Goal: Task Accomplishment & Management: Use online tool/utility

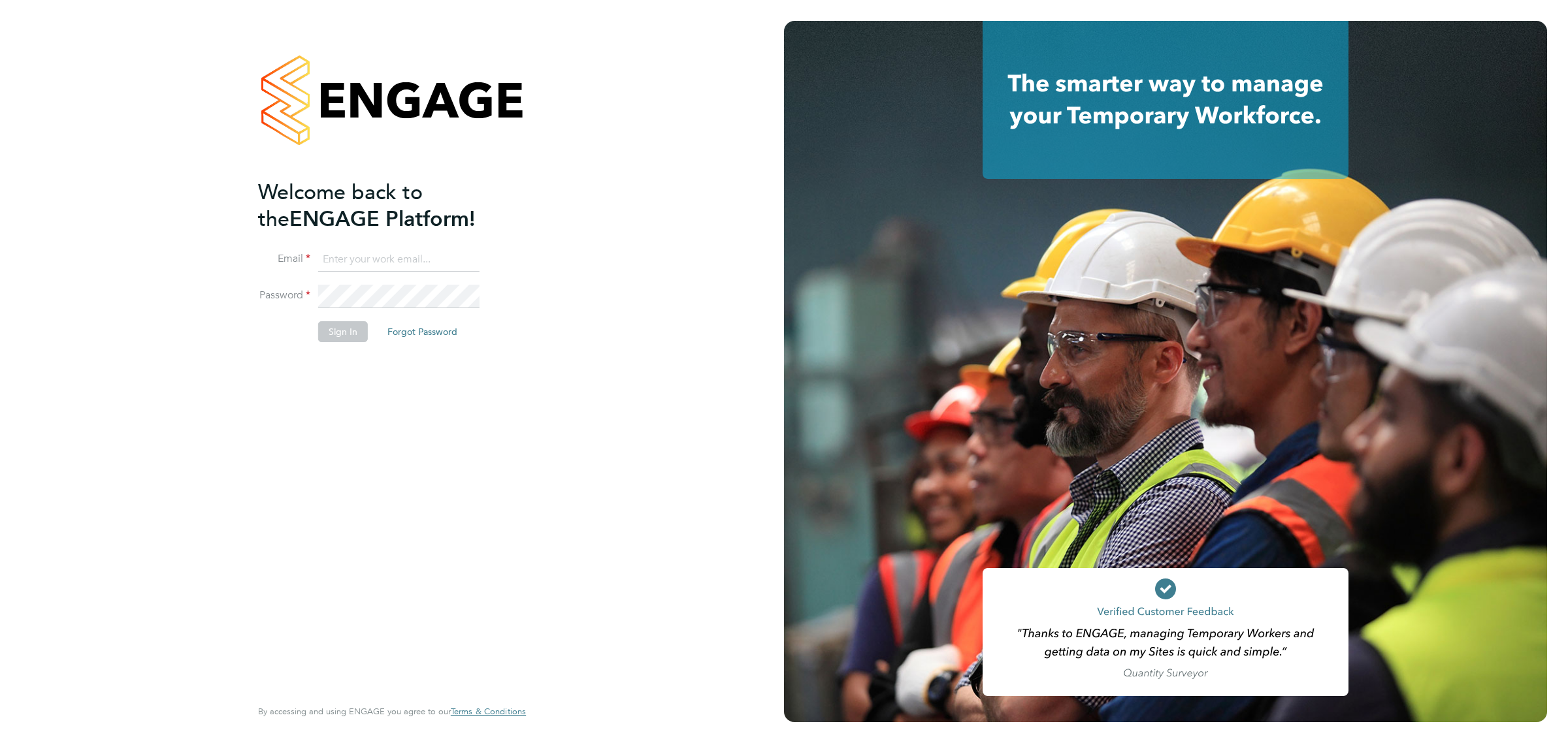
type input "[EMAIL_ADDRESS][DOMAIN_NAME]"
click at [345, 330] on button "Sign In" at bounding box center [343, 331] width 50 height 21
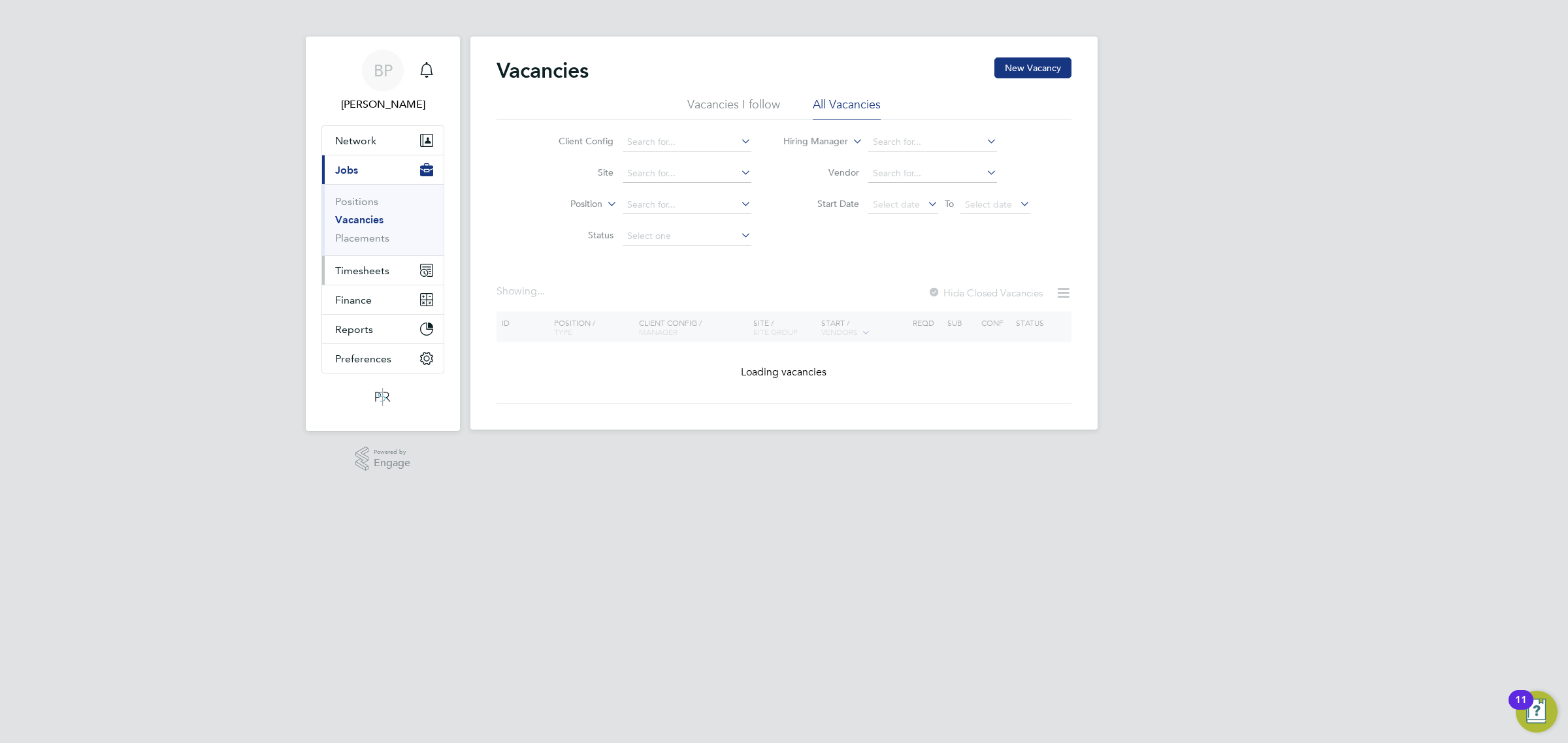
click at [372, 271] on span "Timesheets" at bounding box center [361, 270] width 54 height 12
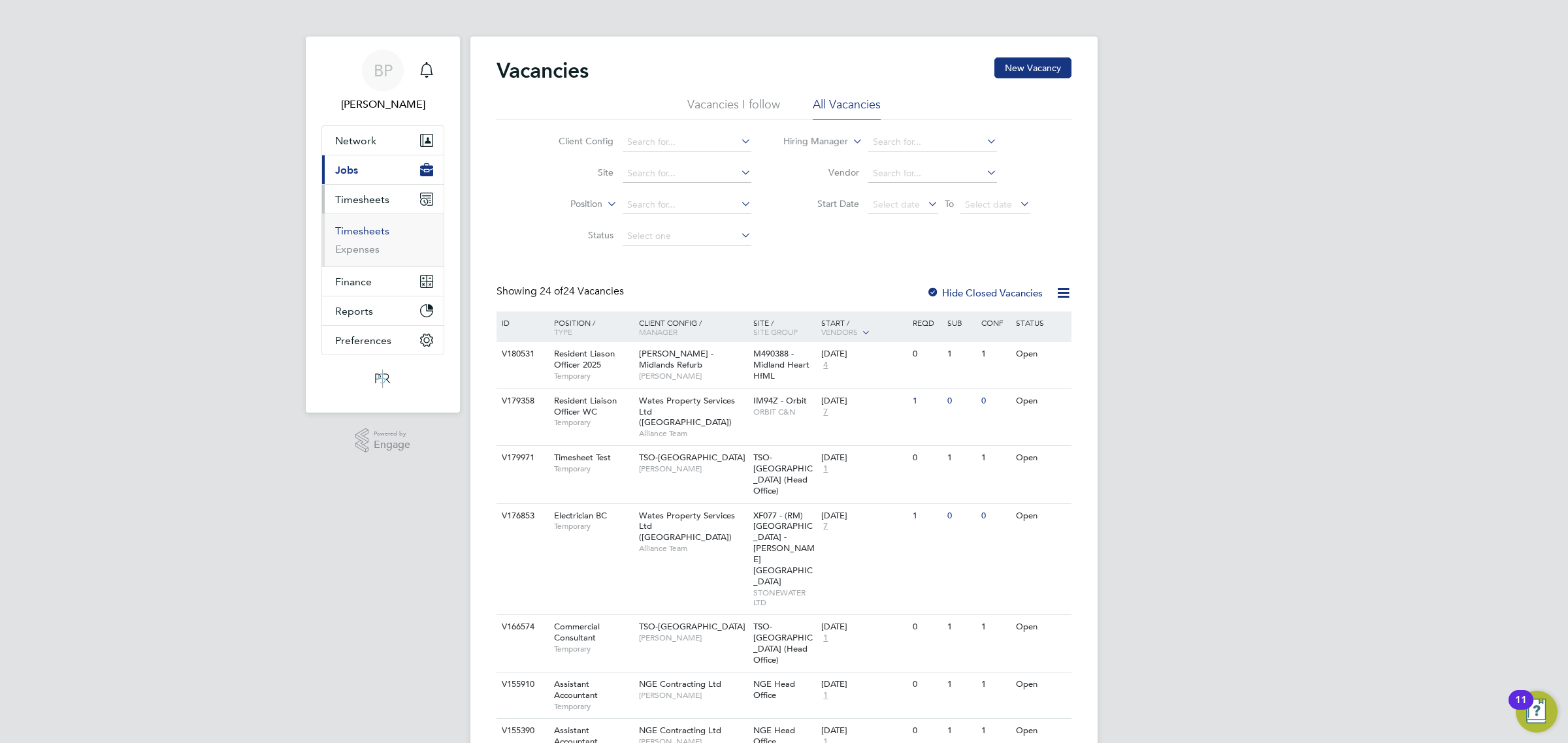
click at [371, 232] on link "Timesheets" at bounding box center [361, 230] width 54 height 12
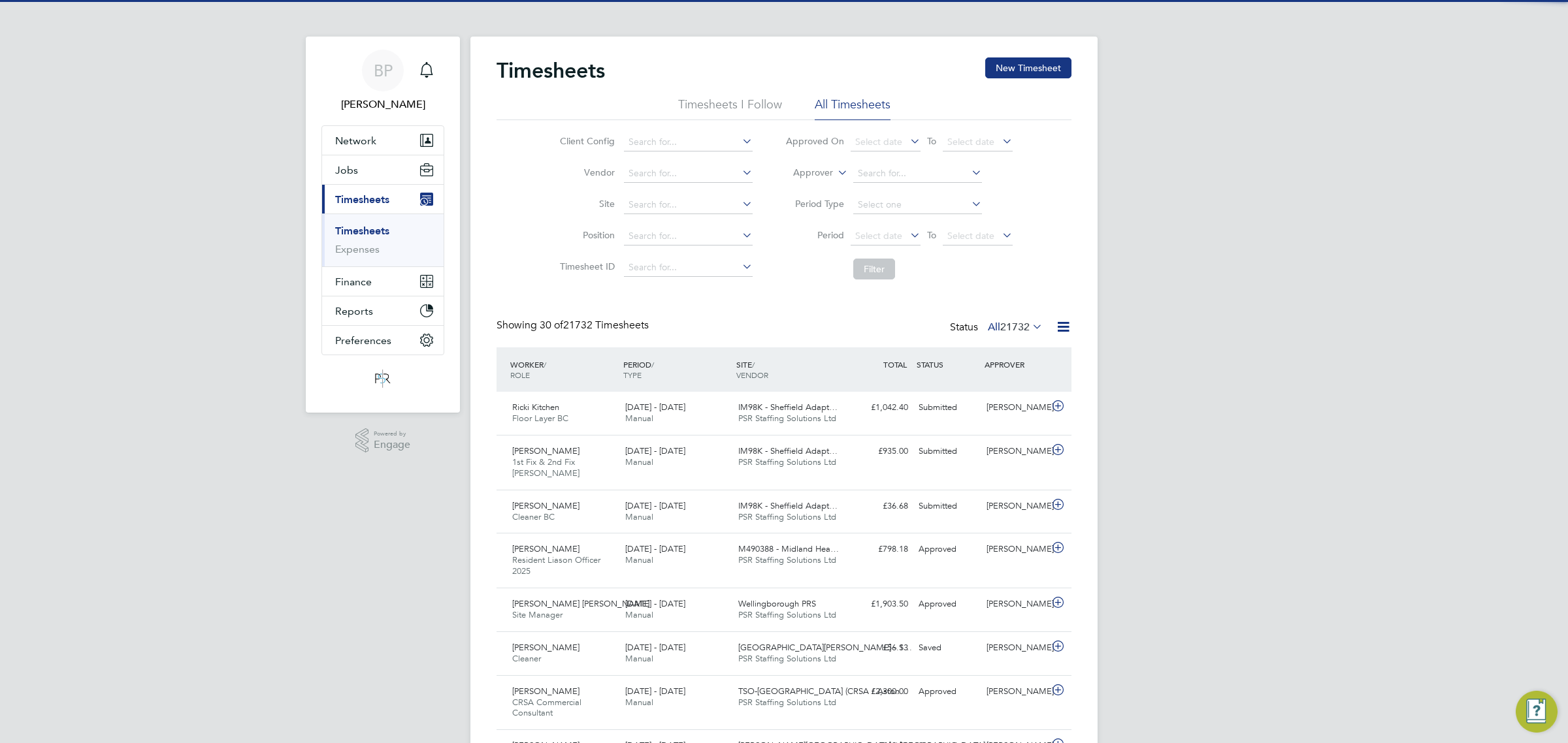
click at [1059, 326] on icon at bounding box center [1063, 327] width 17 height 17
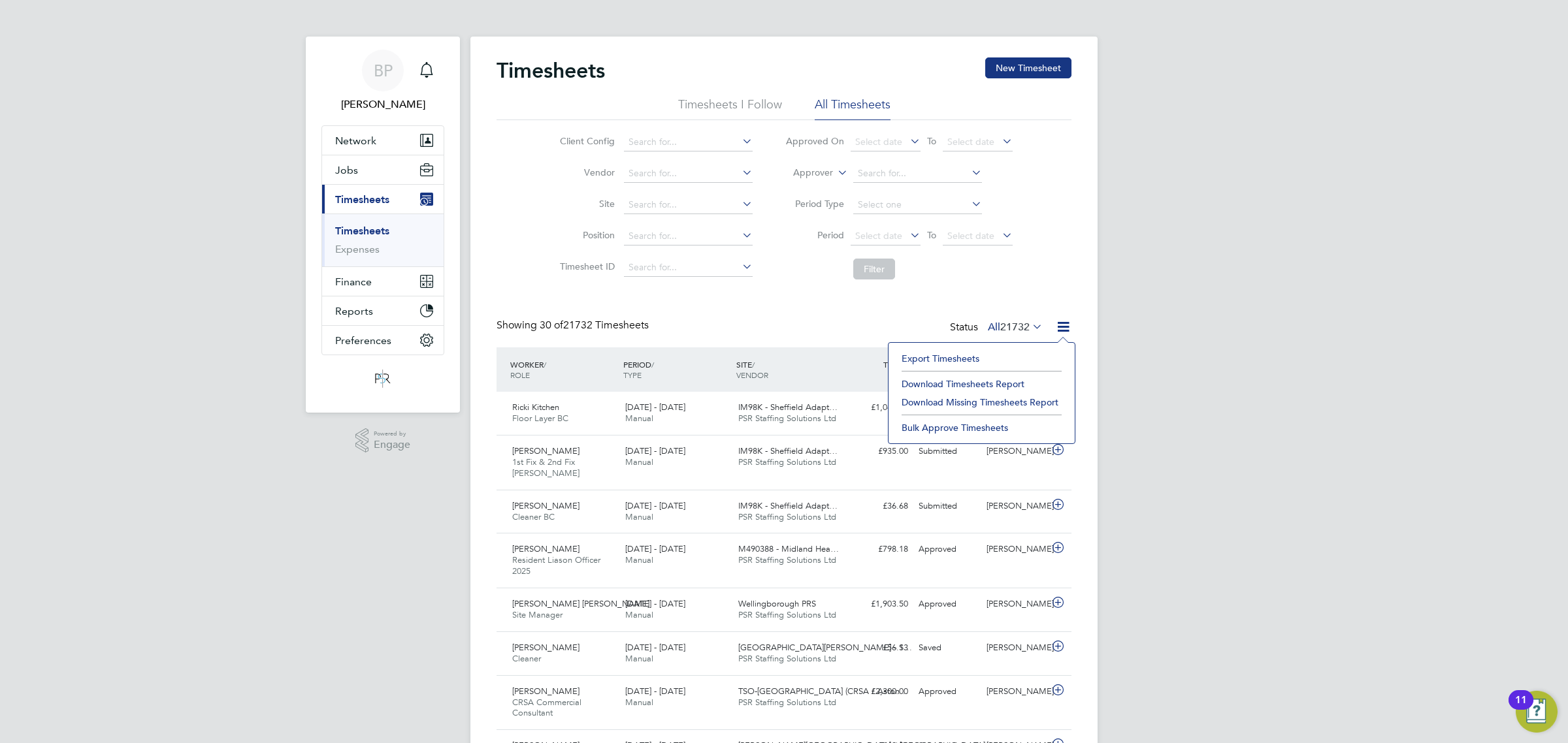
click at [978, 353] on li "Export Timesheets" at bounding box center [981, 359] width 173 height 18
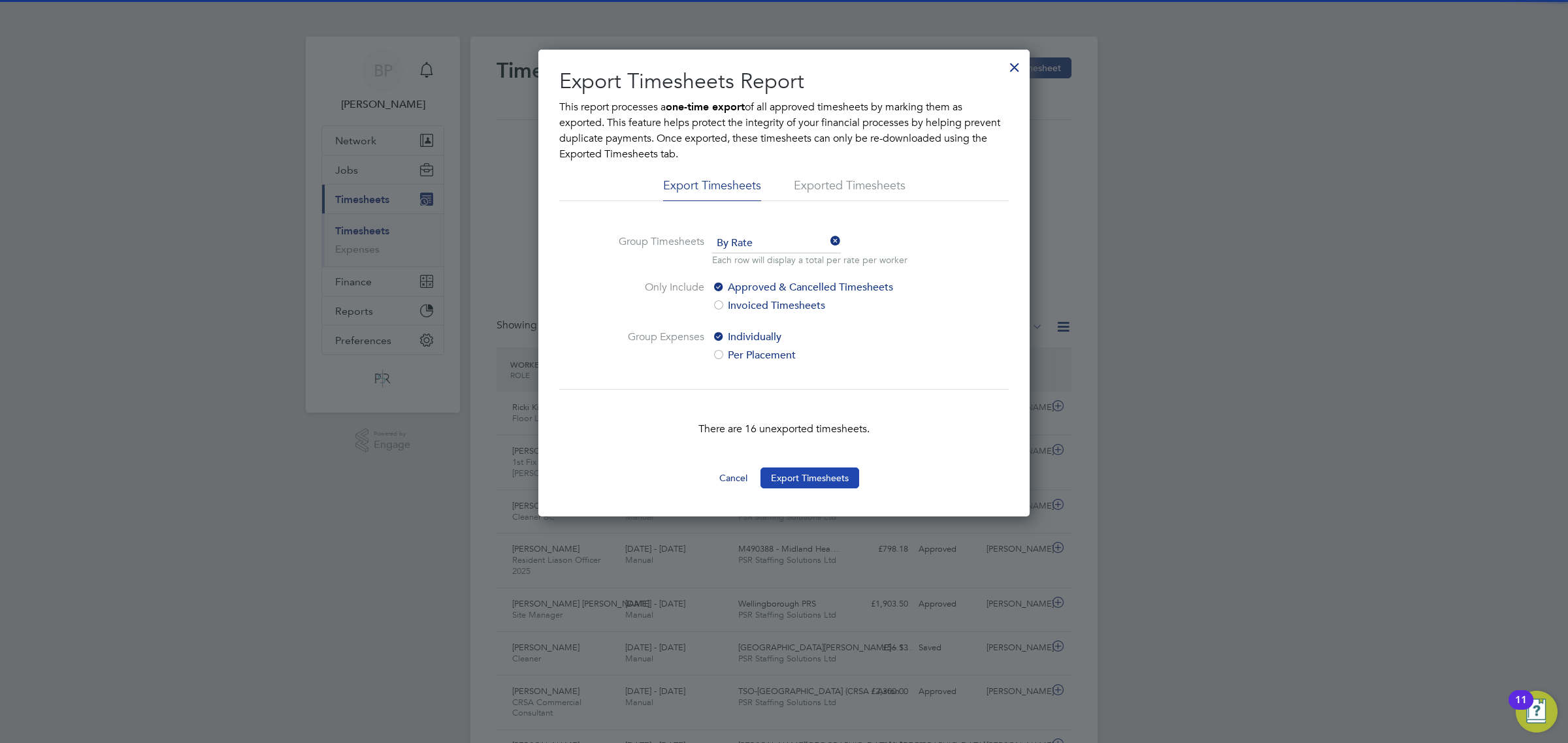
click at [820, 482] on button "Export Timesheets" at bounding box center [809, 478] width 98 height 21
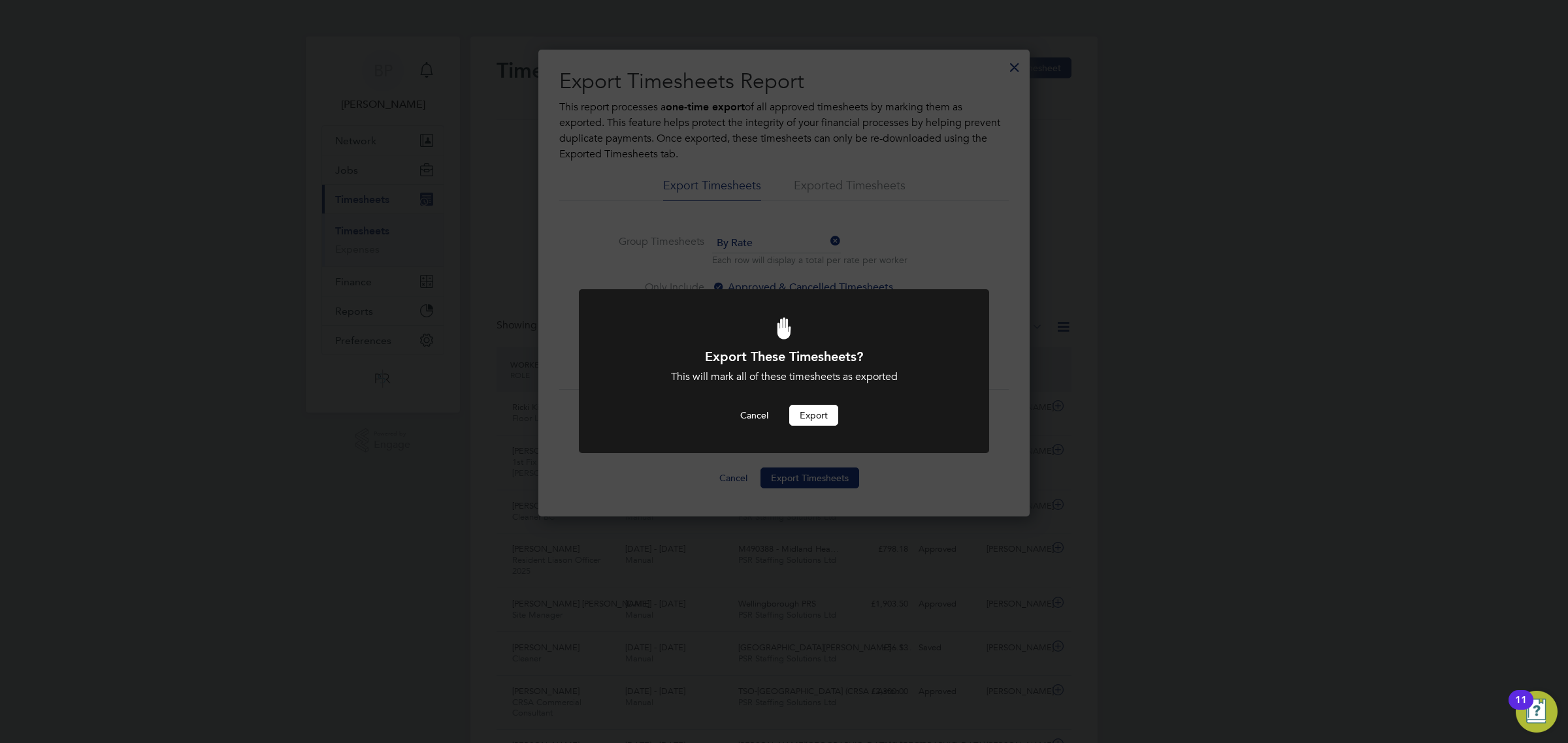
click at [810, 412] on button "Export" at bounding box center [813, 415] width 49 height 21
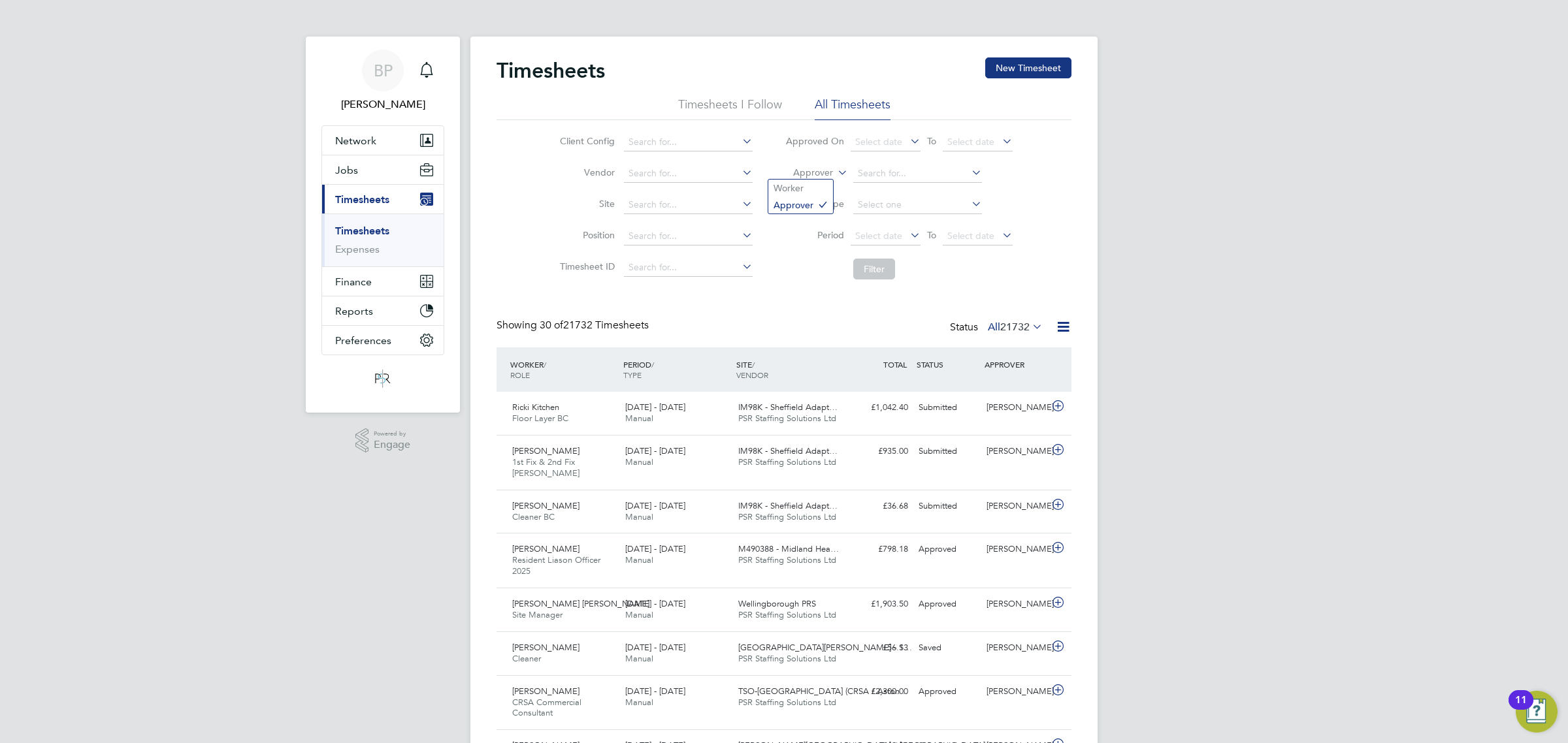
click at [815, 167] on label "Approver" at bounding box center [804, 173] width 59 height 13
drag, startPoint x: 808, startPoint y: 187, endPoint x: 849, endPoint y: 180, distance: 41.6
click at [807, 187] on li "Worker" at bounding box center [800, 188] width 64 height 17
click at [867, 174] on input at bounding box center [918, 174] width 129 height 18
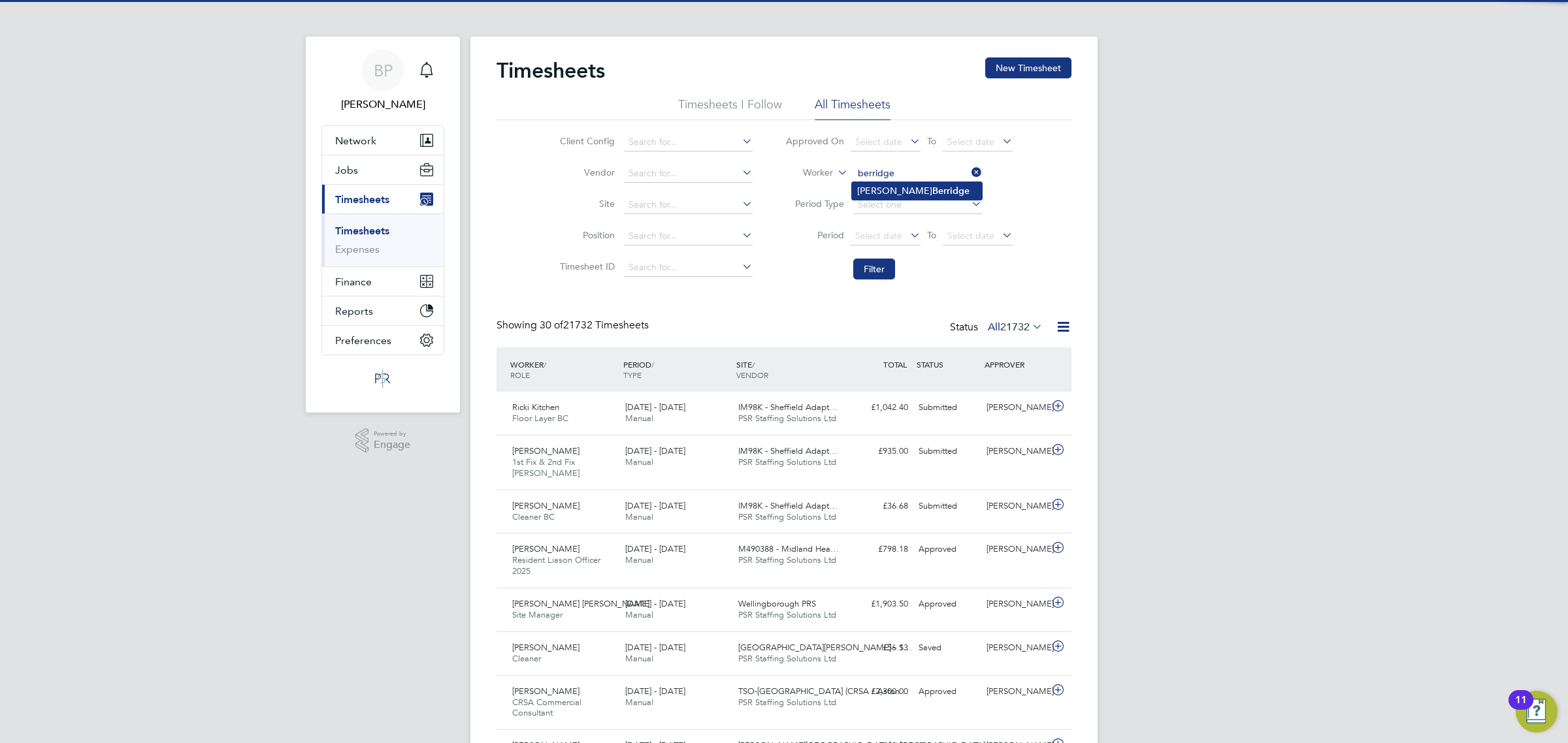
click at [933, 190] on b "Berridge" at bounding box center [951, 191] width 37 height 11
type input "Craig Berridge"
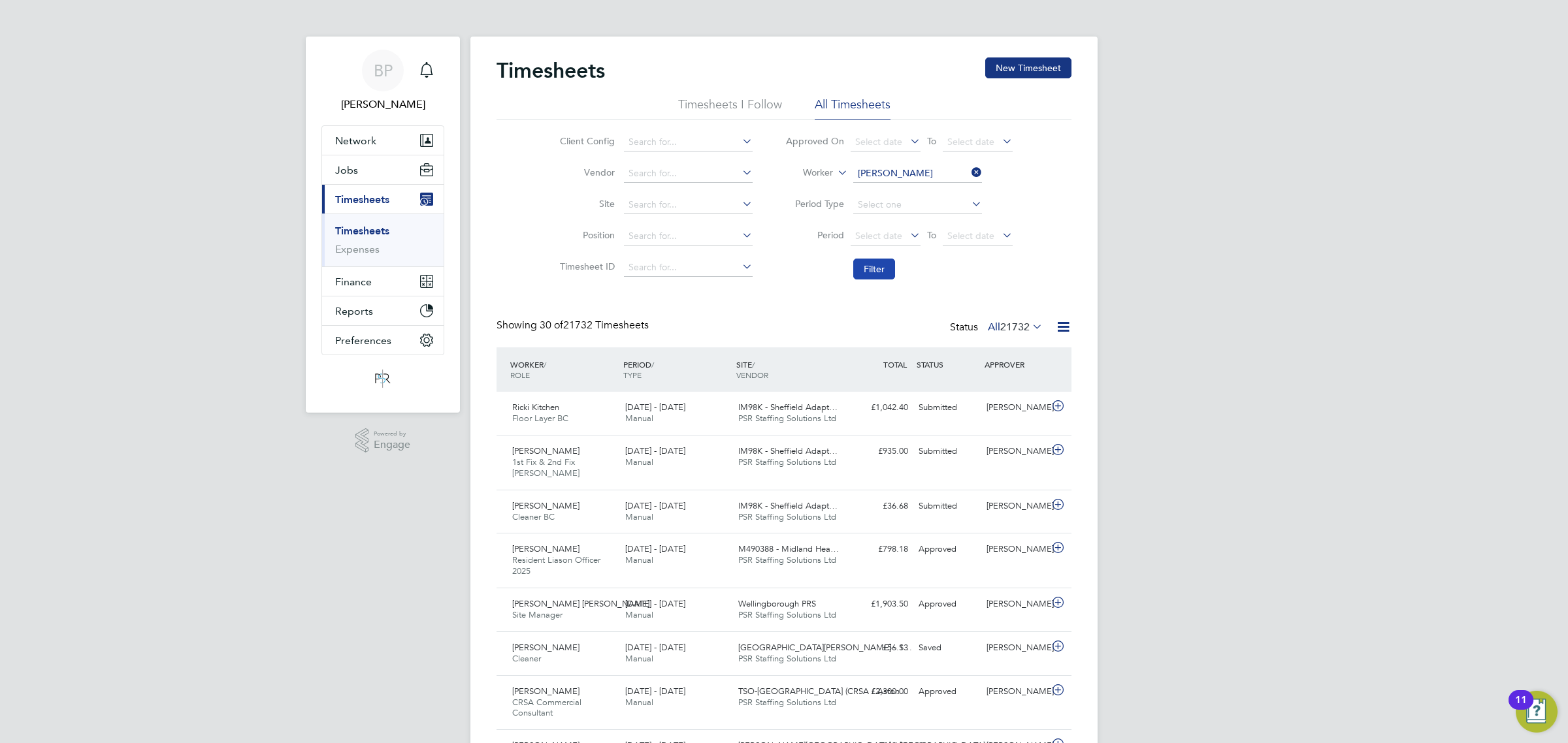
click at [879, 266] on button "Filter" at bounding box center [874, 269] width 41 height 21
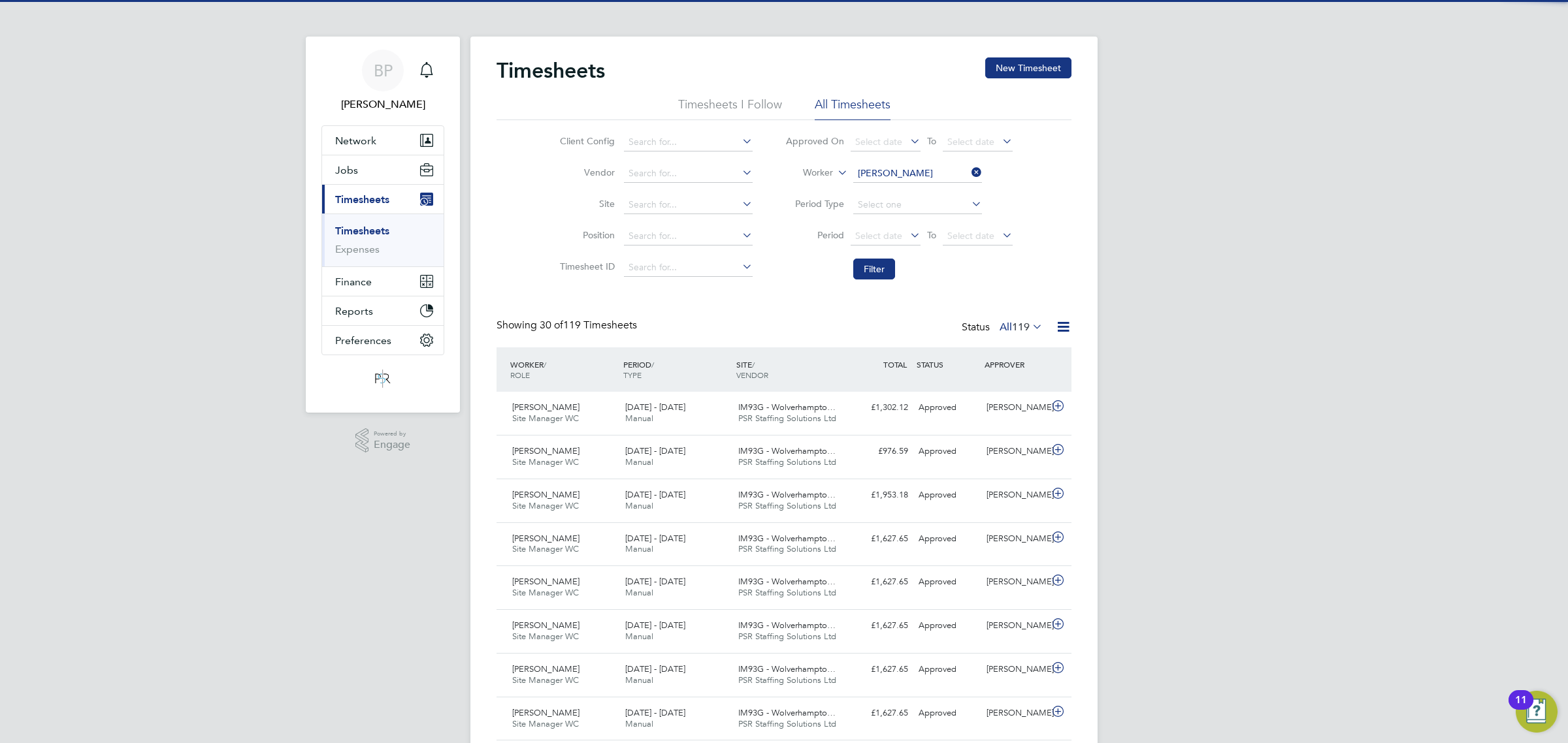
scroll to position [33, 113]
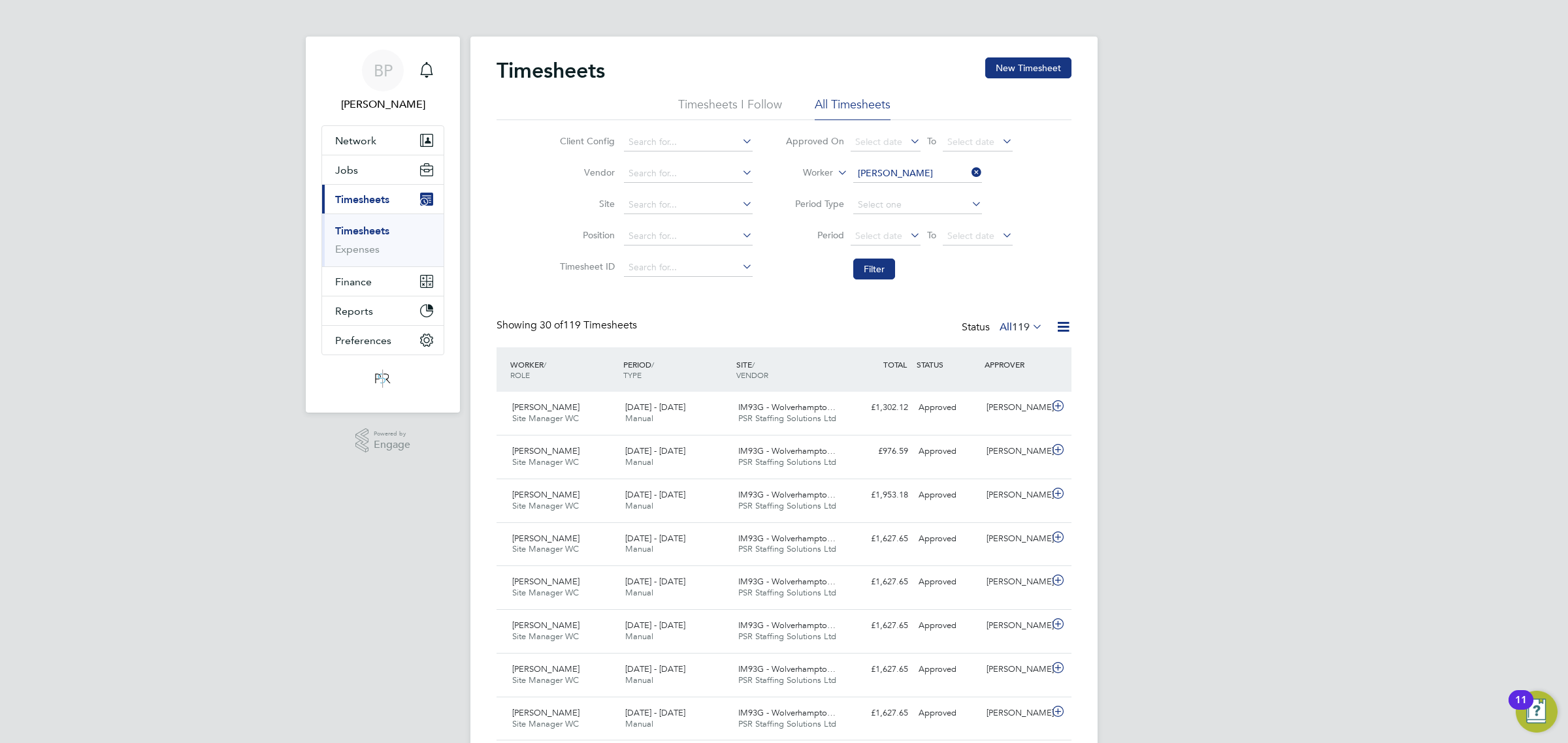
drag, startPoint x: 1566, startPoint y: 226, endPoint x: 1557, endPoint y: 272, distance: 46.9
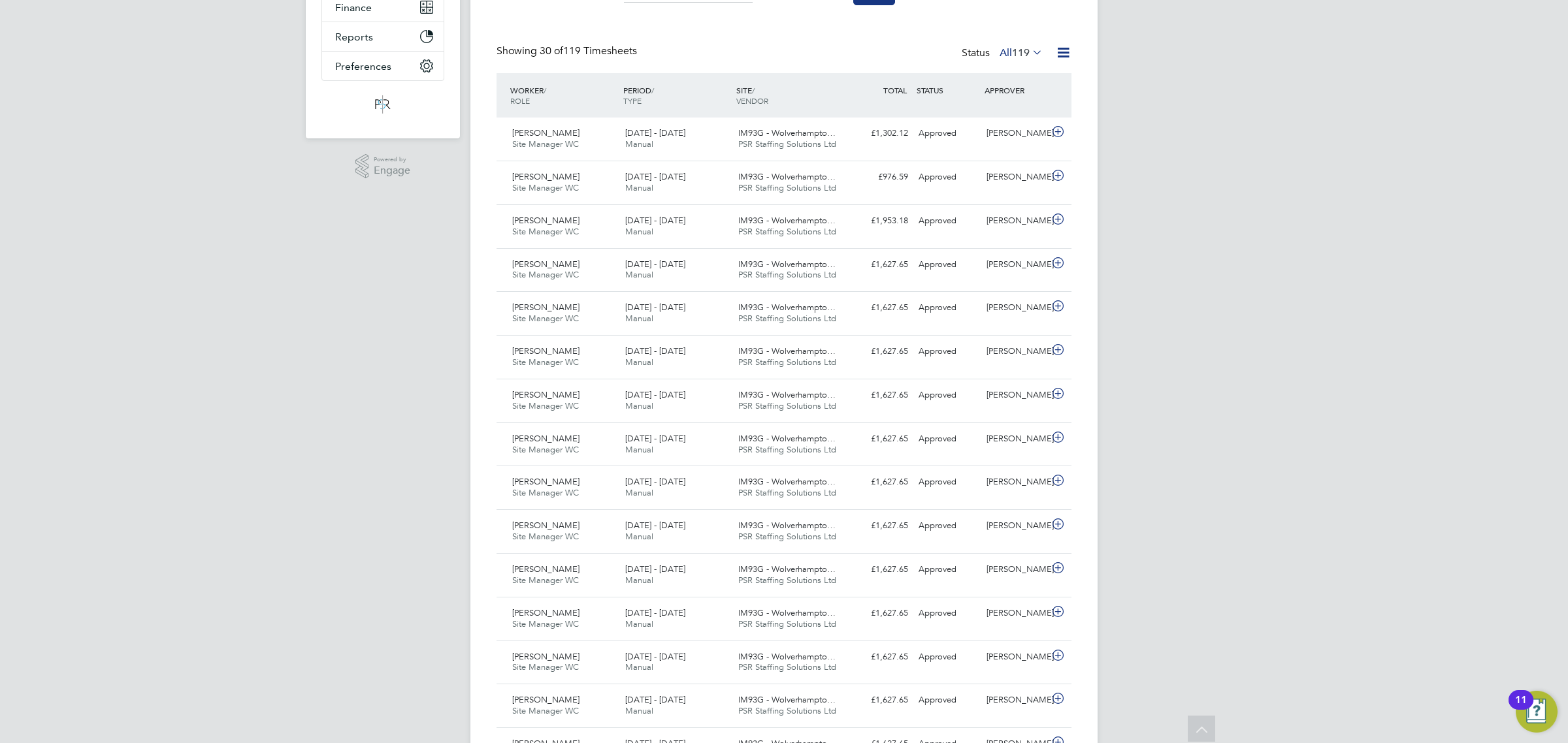
scroll to position [0, 0]
